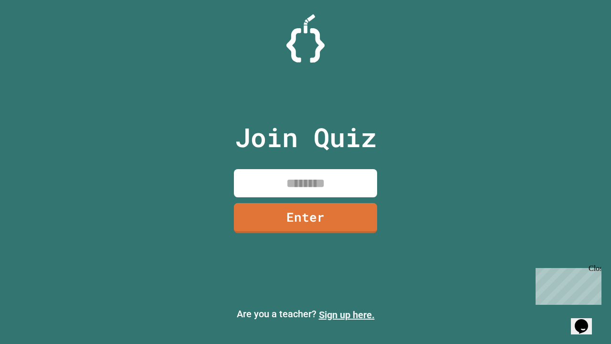
click at [346, 314] on link "Sign up here." at bounding box center [347, 314] width 56 height 11
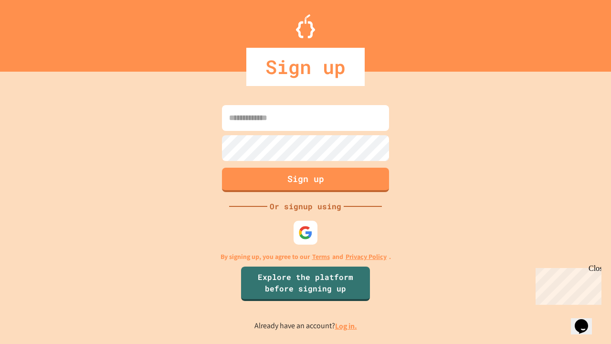
click at [346, 325] on link "Log in." at bounding box center [346, 326] width 22 height 10
